Goal: Task Accomplishment & Management: Manage account settings

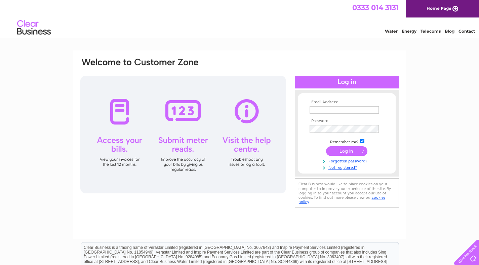
click at [320, 108] on input "text" at bounding box center [344, 109] width 69 height 7
type input "[EMAIL_ADDRESS][DOMAIN_NAME]"
click at [326, 147] on input "submit" at bounding box center [346, 151] width 41 height 9
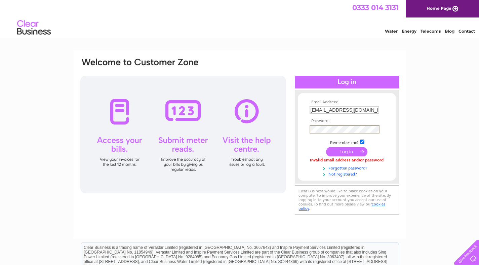
click at [326, 147] on input "submit" at bounding box center [346, 151] width 41 height 9
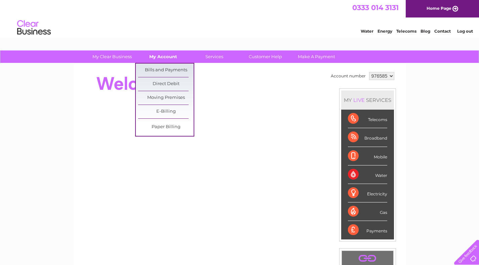
click at [169, 58] on link "My Account" at bounding box center [162, 56] width 55 height 12
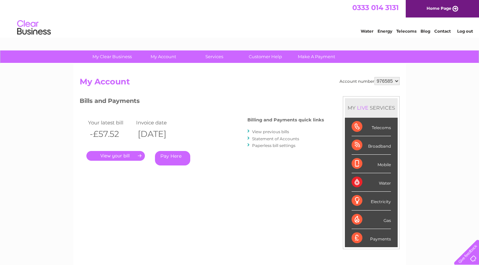
click at [467, 32] on link "Log out" at bounding box center [465, 31] width 16 height 5
